Goal: Check status: Check status

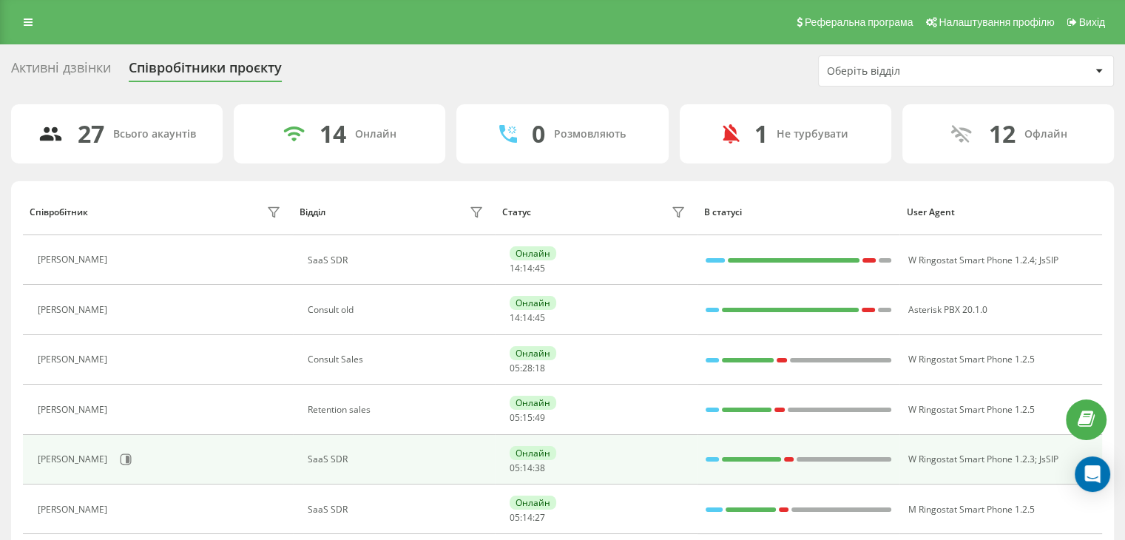
scroll to position [148, 0]
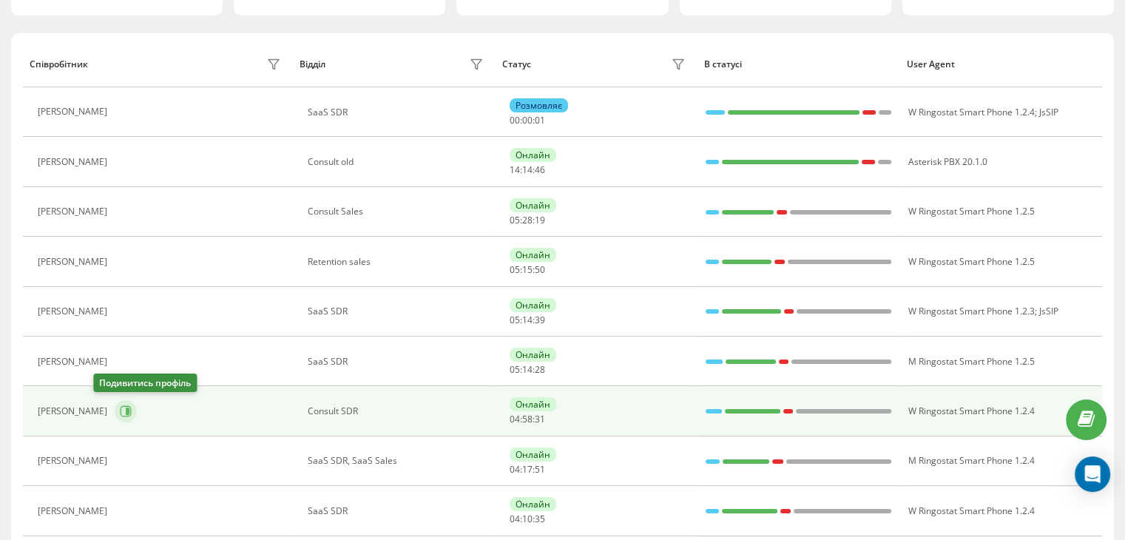
click at [121, 412] on icon at bounding box center [126, 411] width 11 height 11
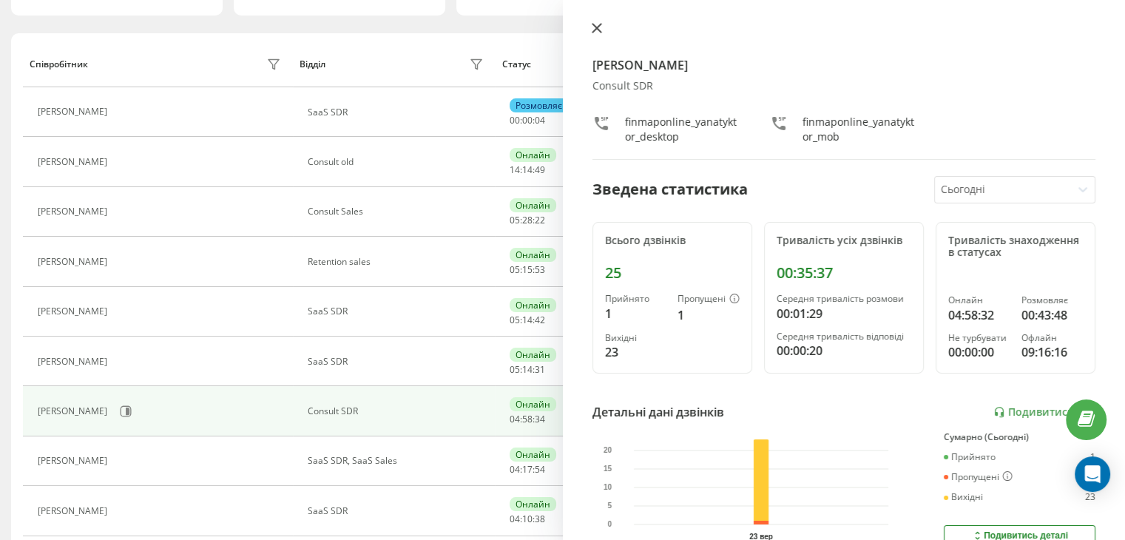
click at [600, 30] on icon at bounding box center [595, 28] width 9 height 9
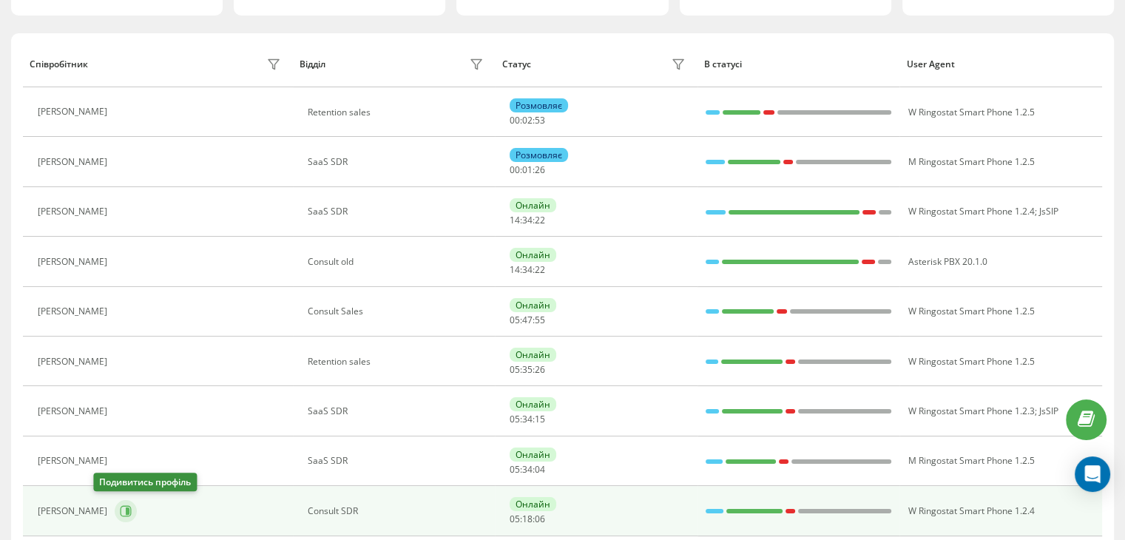
click at [115, 514] on button at bounding box center [126, 511] width 22 height 22
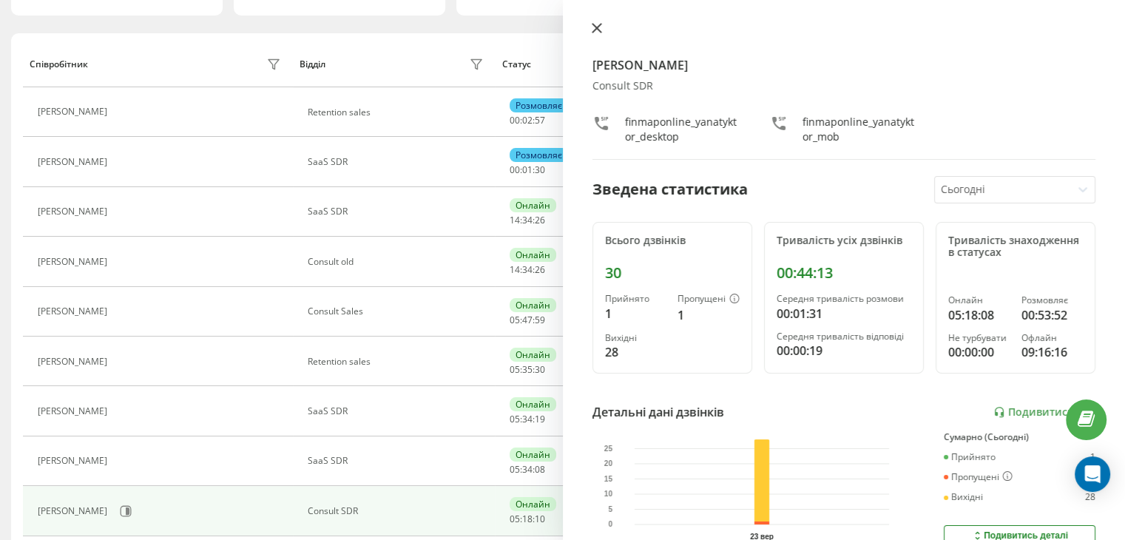
click at [594, 34] on button at bounding box center [596, 29] width 19 height 14
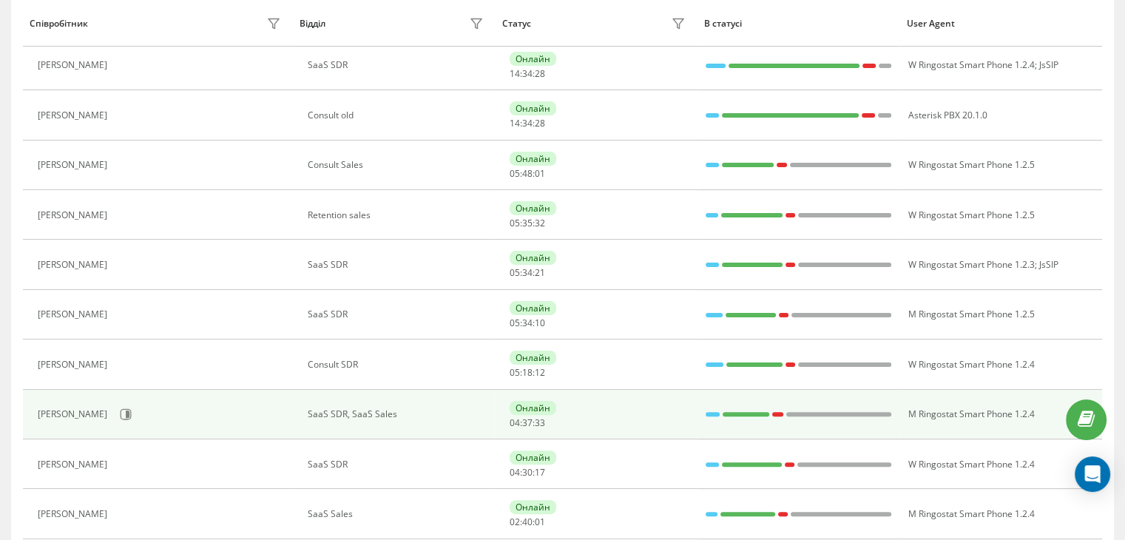
scroll to position [296, 0]
